Goal: Information Seeking & Learning: Learn about a topic

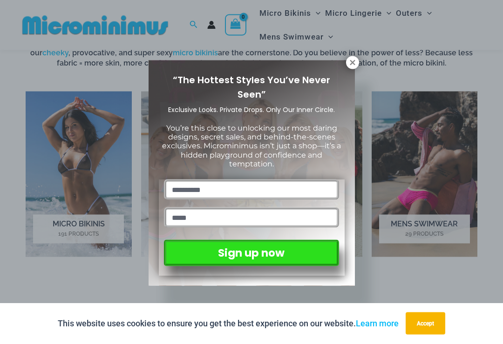
scroll to position [565, 0]
click at [355, 59] on icon at bounding box center [352, 63] width 8 height 8
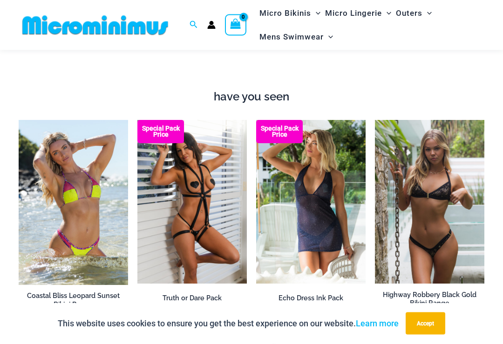
scroll to position [832, 0]
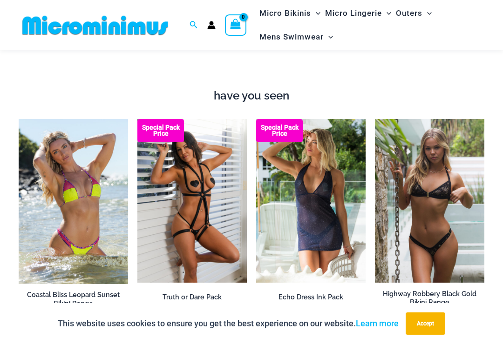
click at [137, 119] on img at bounding box center [137, 119] width 0 height 0
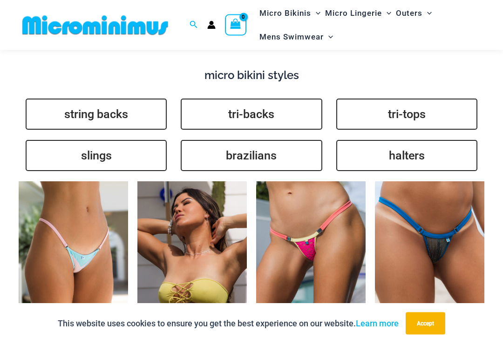
scroll to position [2040, 0]
click at [71, 99] on link "string backs" at bounding box center [96, 114] width 141 height 31
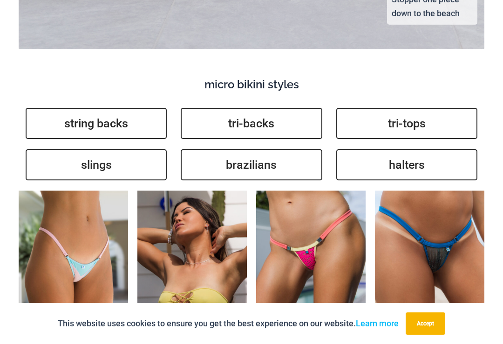
scroll to position [2054, 0]
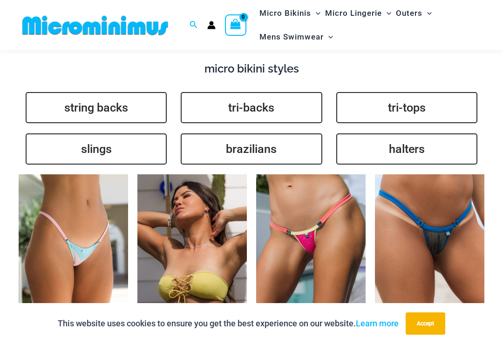
click at [68, 134] on link "slings" at bounding box center [96, 149] width 141 height 31
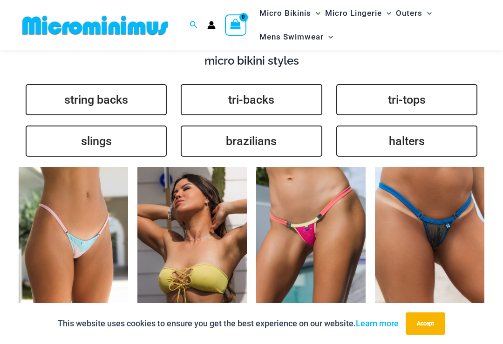
click at [310, 126] on link "brazilians" at bounding box center [251, 141] width 141 height 31
click at [443, 84] on link "tri-tops" at bounding box center [406, 99] width 141 height 31
click at [439, 126] on link "halters" at bounding box center [406, 141] width 141 height 31
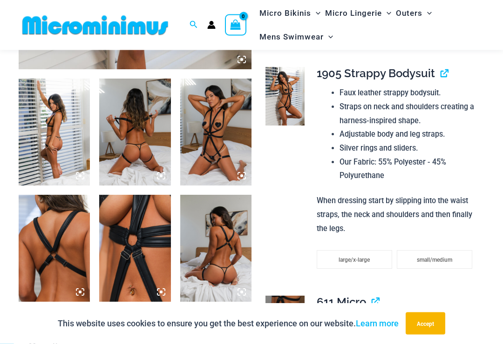
scroll to position [360, 0]
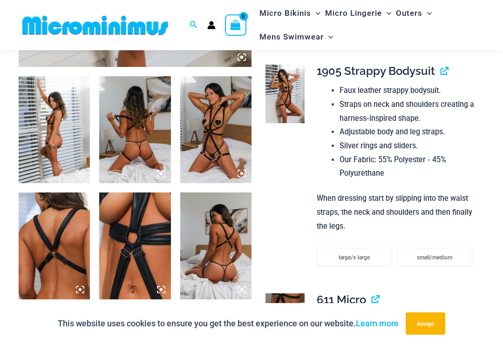
click at [129, 227] on img at bounding box center [134, 246] width 71 height 107
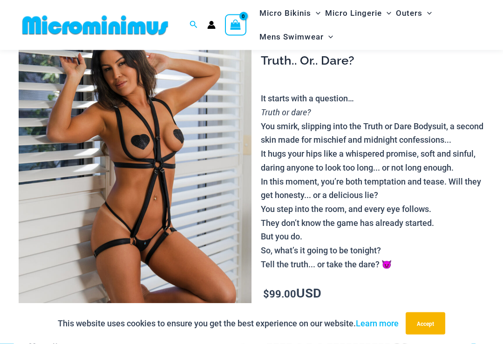
scroll to position [0, 0]
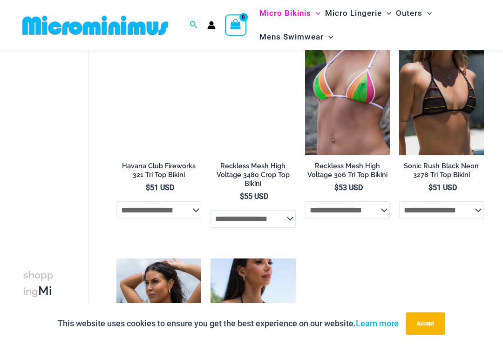
scroll to position [1534, 0]
